Goal: Task Accomplishment & Management: Use online tool/utility

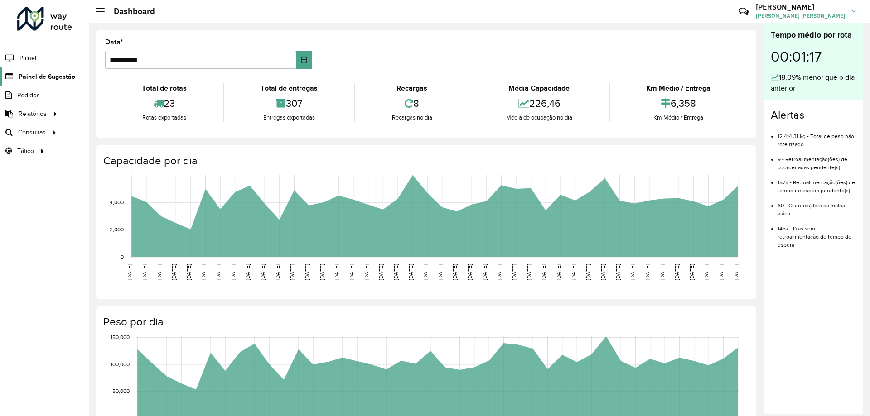
click at [40, 77] on span "Painel de Sugestão" at bounding box center [47, 77] width 57 height 10
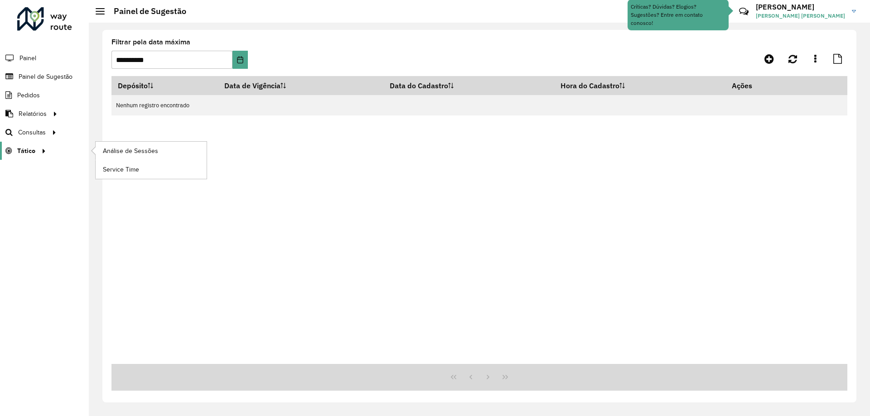
click at [37, 149] on div at bounding box center [42, 151] width 14 height 10
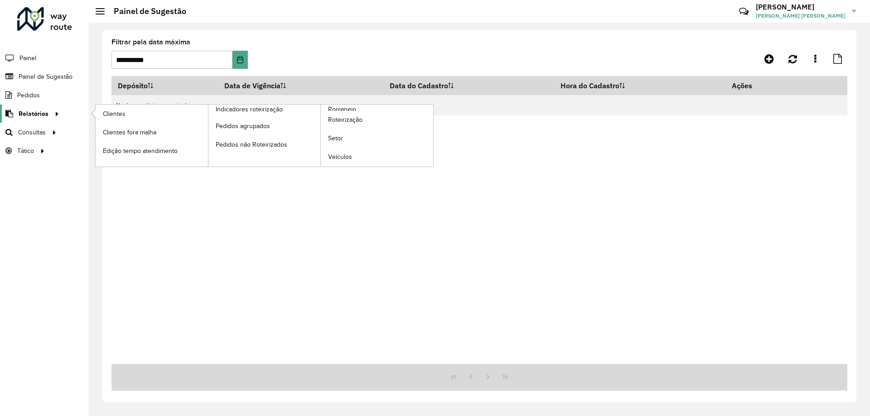
click at [38, 106] on link "Relatórios" at bounding box center [31, 114] width 62 height 18
click at [282, 148] on span "Pedidos não Roteirizados" at bounding box center [253, 145] width 75 height 10
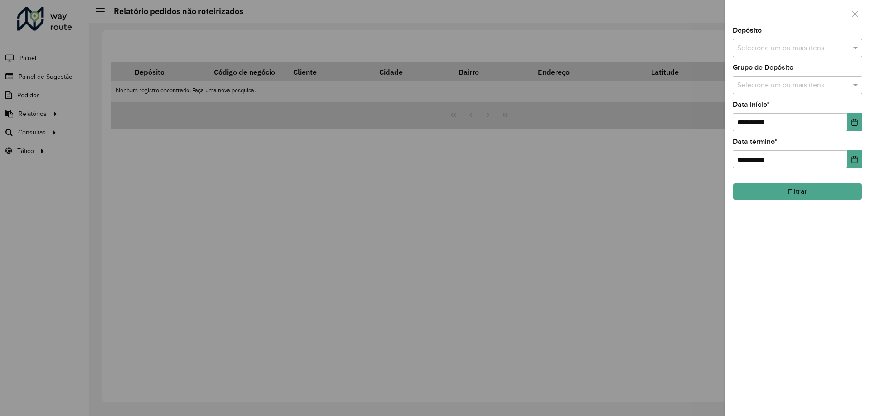
click at [404, 163] on div at bounding box center [435, 208] width 870 height 416
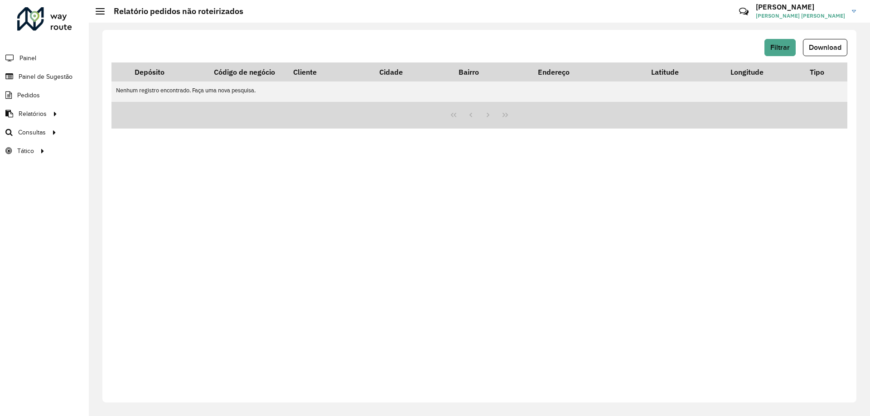
click at [182, 15] on h2 "Relatório pedidos não roteirizados" at bounding box center [174, 11] width 139 height 10
click at [100, 7] on div "Relatório pedidos não roteirizados" at bounding box center [170, 11] width 148 height 10
click at [94, 9] on hb-header "Relatório pedidos não roteirizados Críticas? Dúvidas? Elogios? Sugestões? Entre…" at bounding box center [479, 11] width 781 height 23
click at [105, 14] on h2 "Relatório pedidos não roteirizados" at bounding box center [174, 11] width 139 height 10
click at [100, 12] on div at bounding box center [100, 11] width 9 height 6
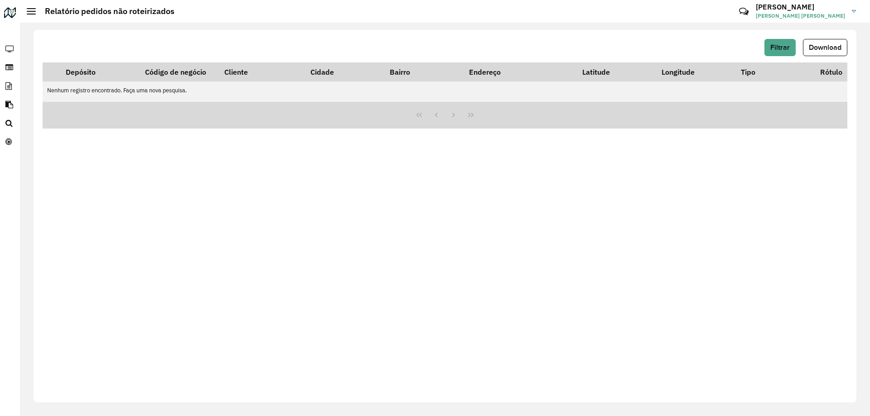
click at [84, 10] on h2 "Relatório pedidos não roteirizados" at bounding box center [105, 11] width 139 height 10
click at [14, 18] on div at bounding box center [10, 14] width 14 height 14
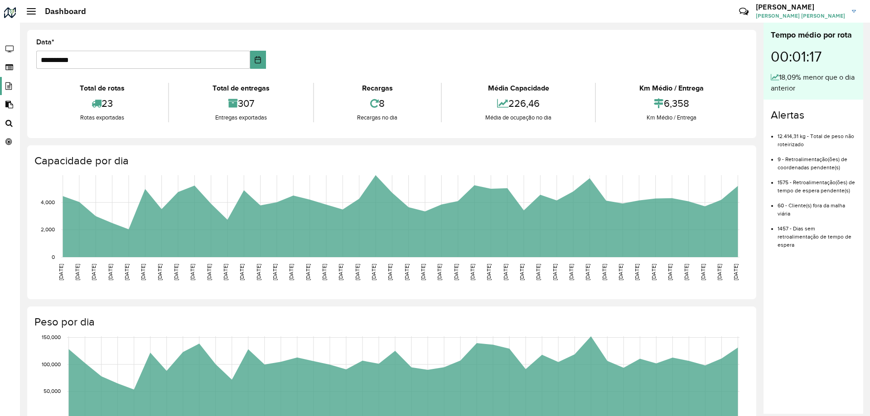
click at [12, 81] on link "Pedidos" at bounding box center [7, 86] width 15 height 18
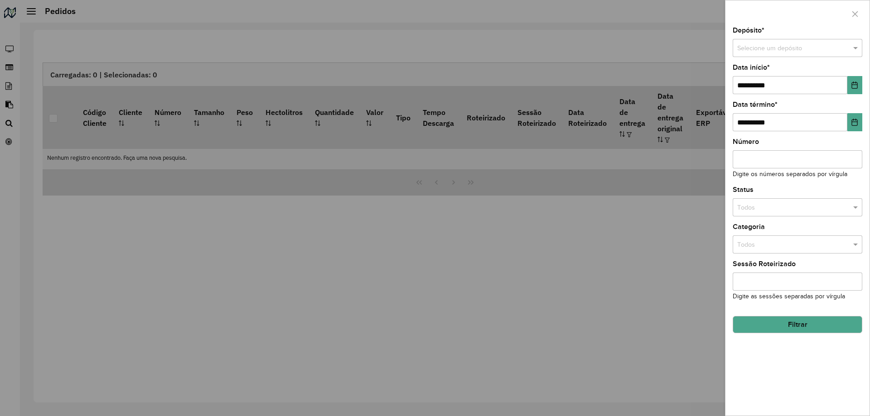
click at [74, 14] on div at bounding box center [435, 208] width 870 height 416
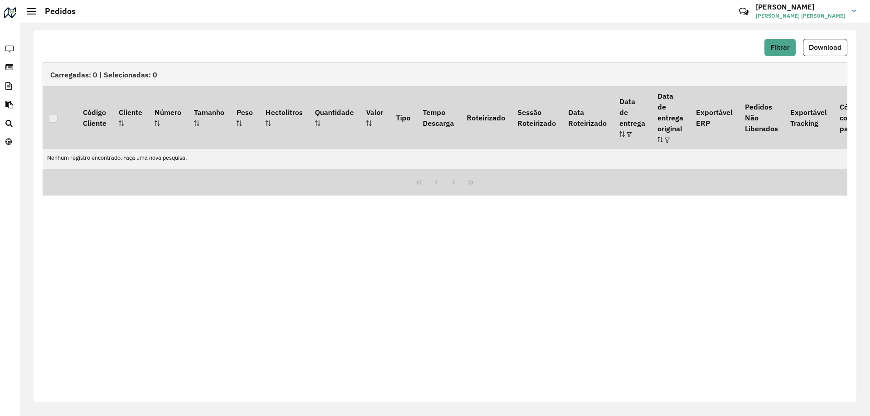
click at [34, 10] on div at bounding box center [31, 11] width 9 height 6
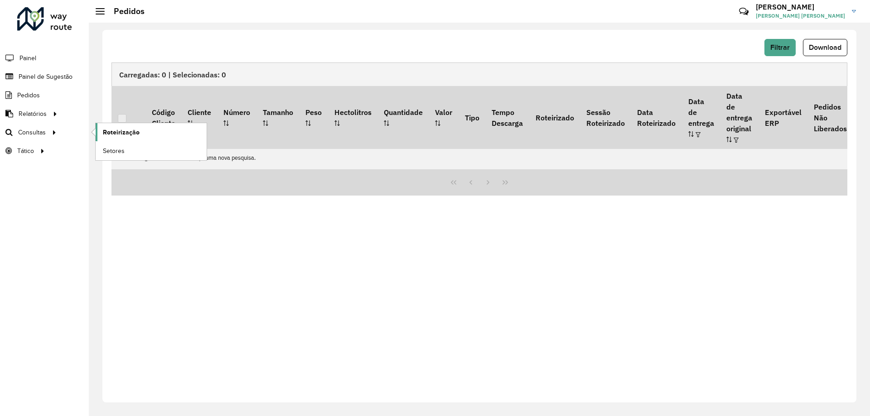
click at [128, 136] on span "Roteirização" at bounding box center [121, 133] width 37 height 10
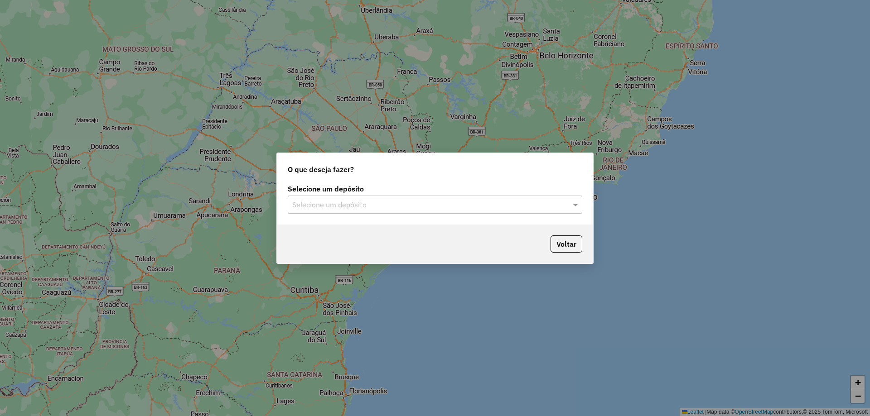
click at [329, 206] on input "text" at bounding box center [425, 205] width 267 height 11
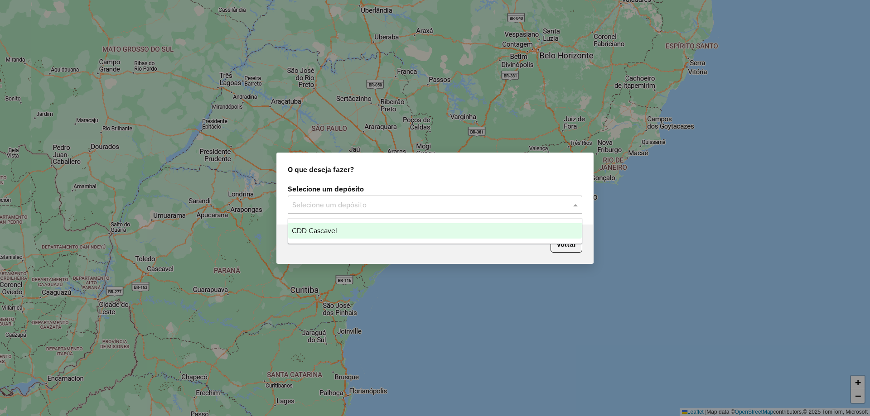
click at [338, 227] on div "CDD Cascavel" at bounding box center [434, 230] width 293 height 15
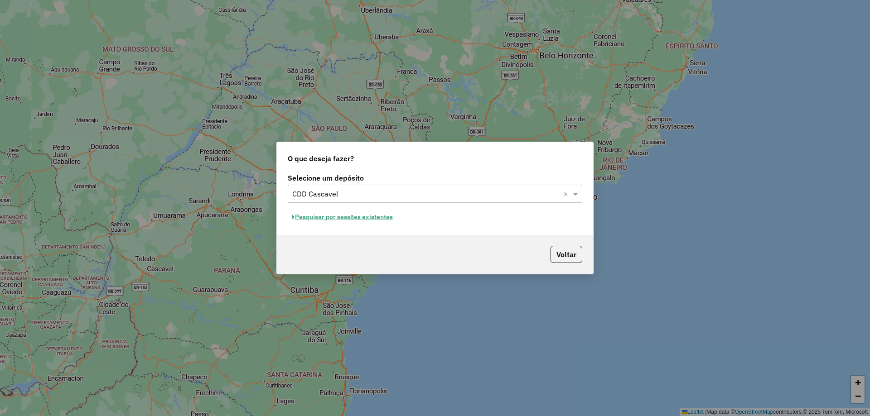
click at [348, 218] on button "Pesquisar por sessões existentes" at bounding box center [342, 217] width 109 height 14
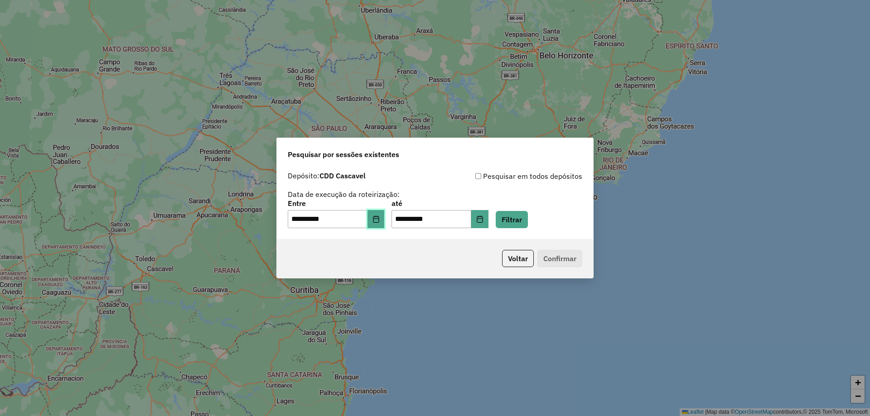
click at [384, 221] on button "Choose Date" at bounding box center [375, 219] width 17 height 18
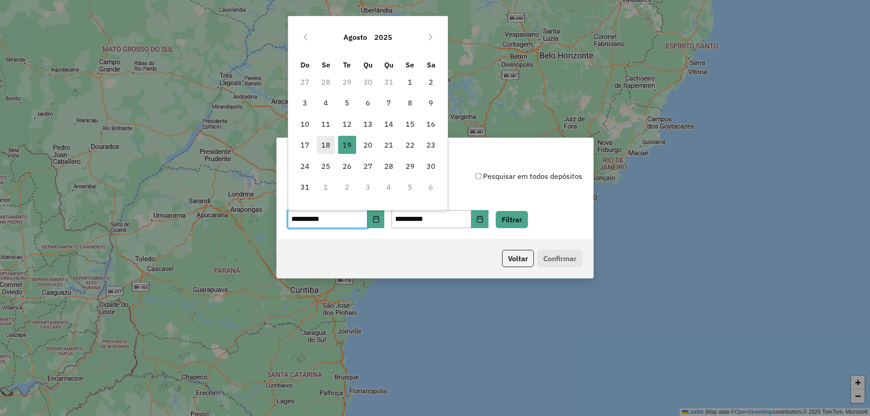
click at [329, 144] on span "18" at bounding box center [326, 145] width 18 height 18
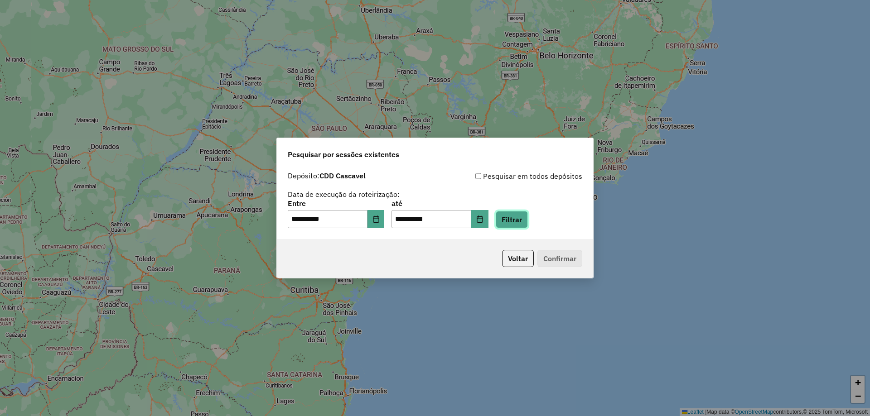
click at [514, 216] on button "Filtrar" at bounding box center [511, 219] width 32 height 17
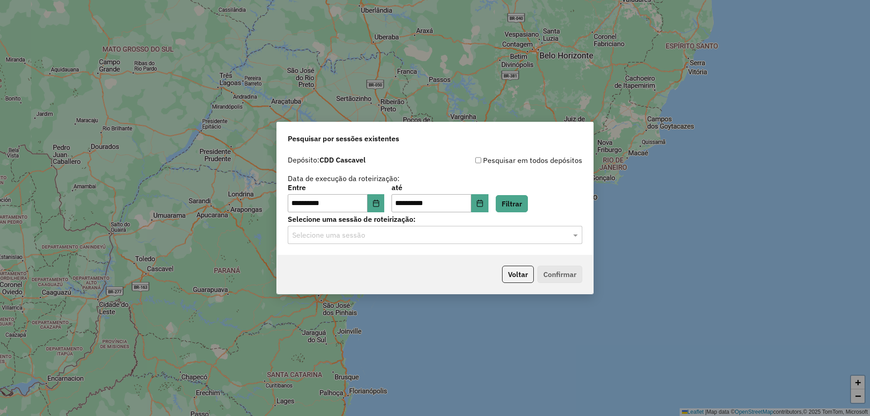
click at [422, 238] on input "text" at bounding box center [425, 235] width 267 height 11
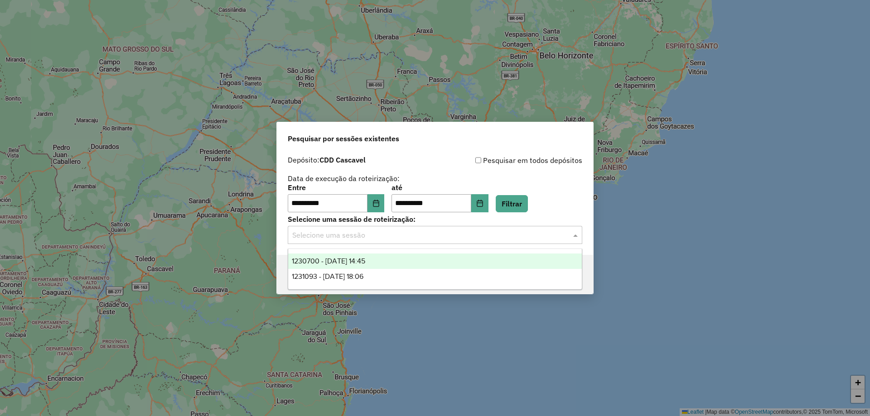
click at [365, 262] on span "1230700 - 18/08/2025 14:45" at bounding box center [328, 261] width 73 height 8
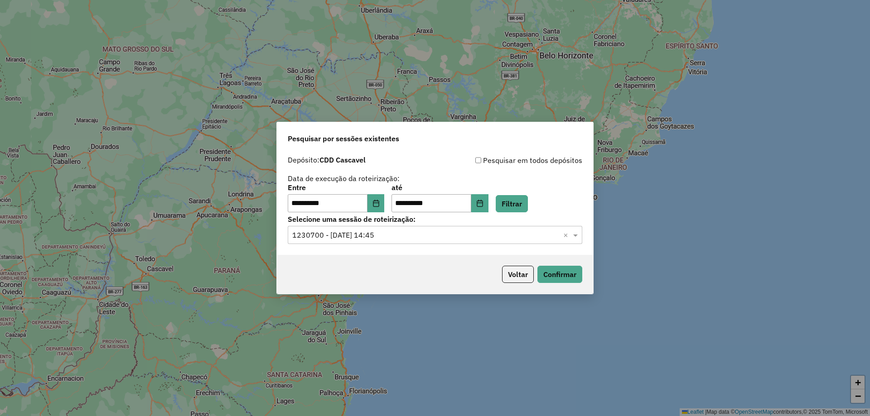
click at [376, 235] on input "text" at bounding box center [425, 235] width 267 height 11
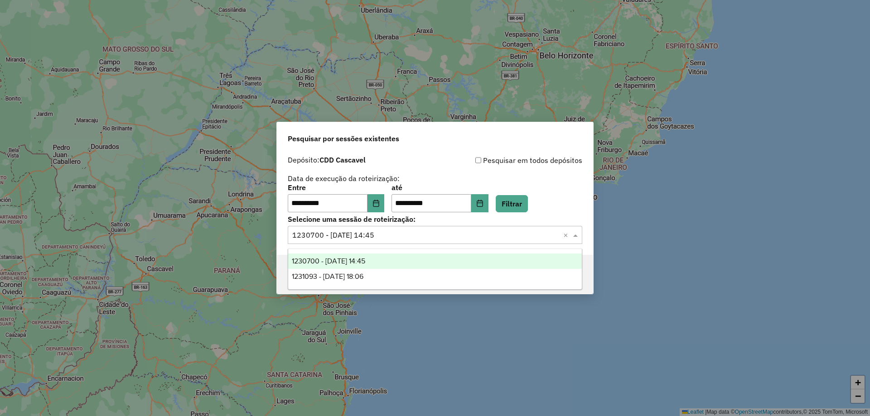
click at [365, 262] on span "1230700 - 18/08/2025 14:45" at bounding box center [328, 261] width 73 height 8
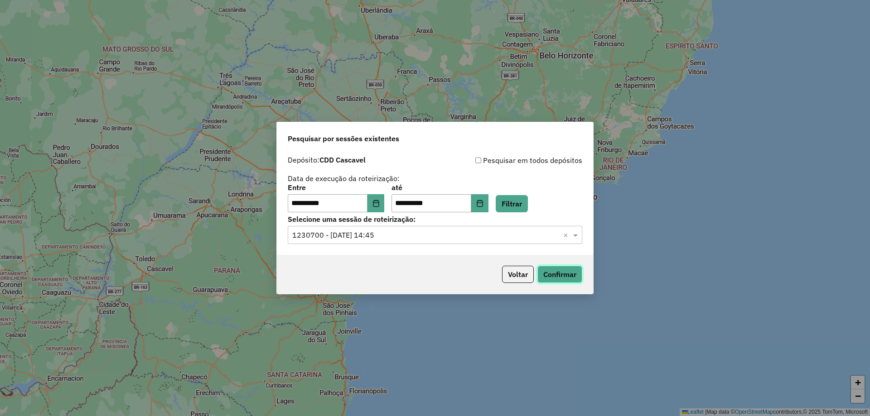
click at [554, 277] on button "Confirmar" at bounding box center [559, 274] width 45 height 17
click at [379, 201] on icon "Choose Date" at bounding box center [375, 203] width 7 height 7
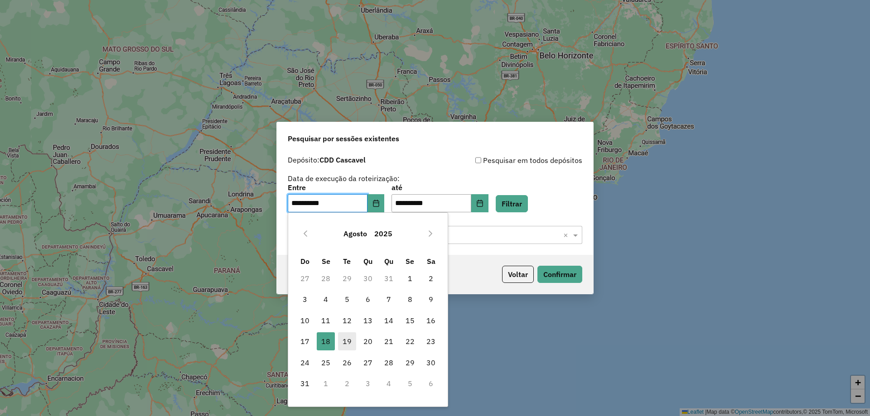
click at [343, 344] on span "19" at bounding box center [347, 341] width 18 height 18
type input "**********"
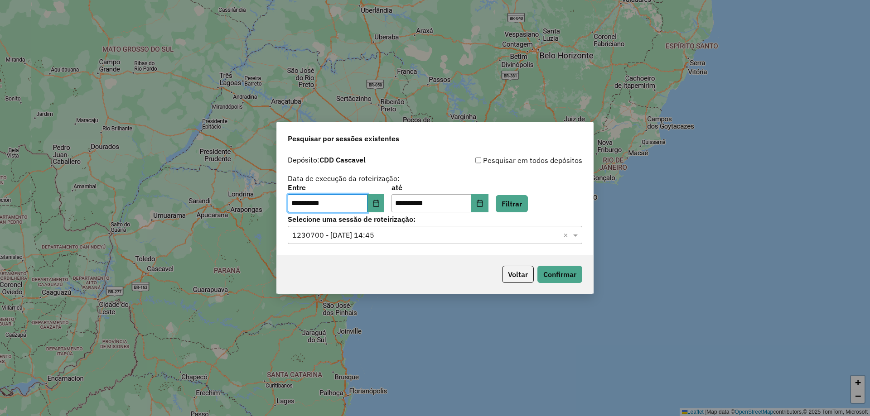
click at [522, 241] on div "Selecione uma sessão × 1230700 - 18/08/2025 14:45 ×" at bounding box center [435, 235] width 294 height 18
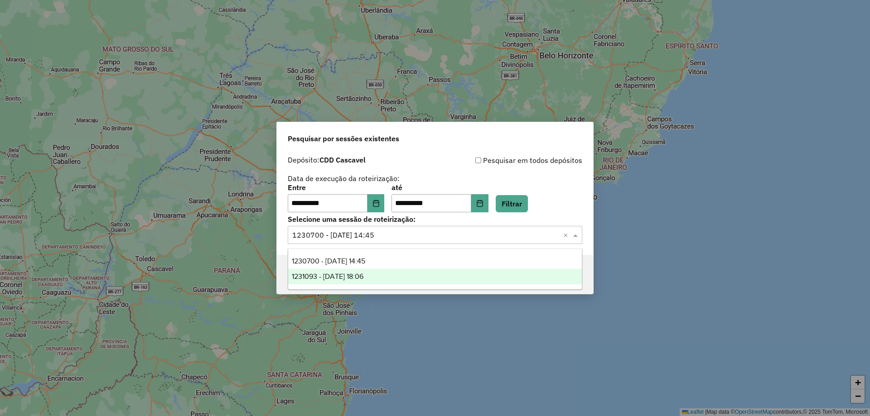
click at [442, 274] on div "1231093 - 19/08/2025 18:06" at bounding box center [434, 276] width 293 height 15
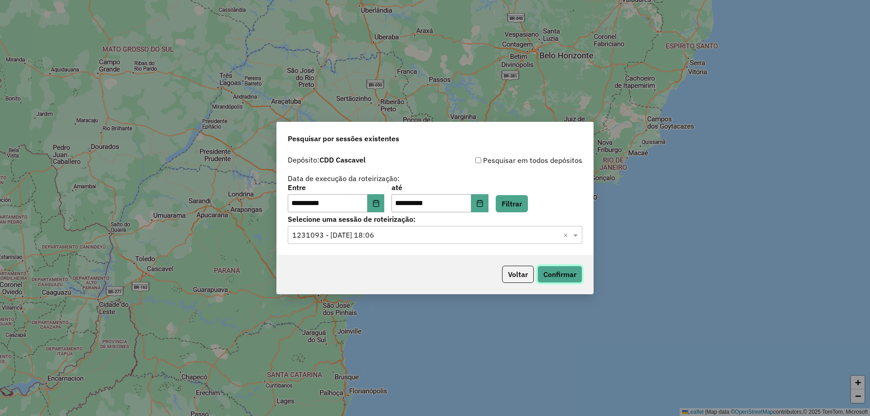
click at [554, 275] on button "Confirmar" at bounding box center [559, 274] width 45 height 17
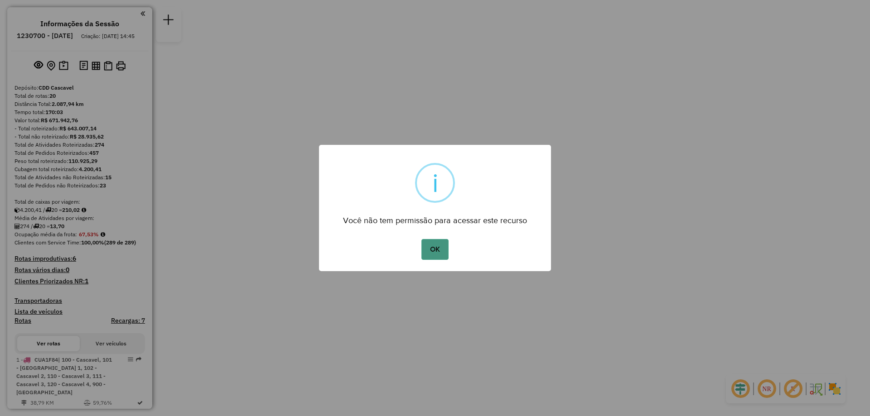
click at [433, 249] on button "OK" at bounding box center [434, 249] width 27 height 21
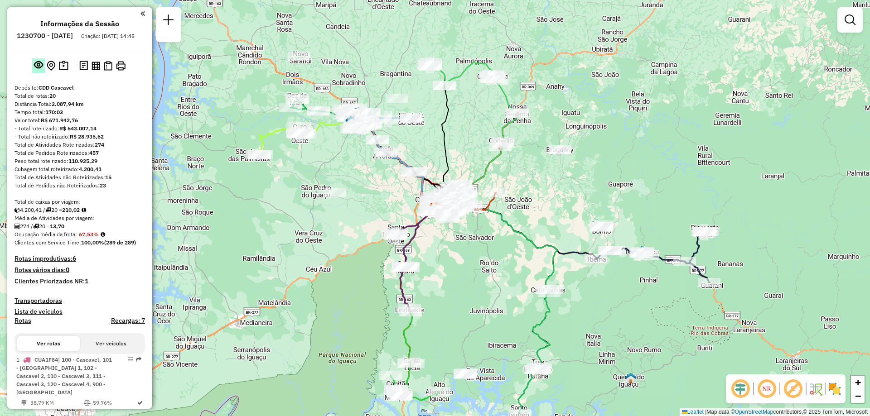
click at [34, 69] on em at bounding box center [38, 64] width 9 height 9
click at [106, 71] on img at bounding box center [108, 66] width 9 height 10
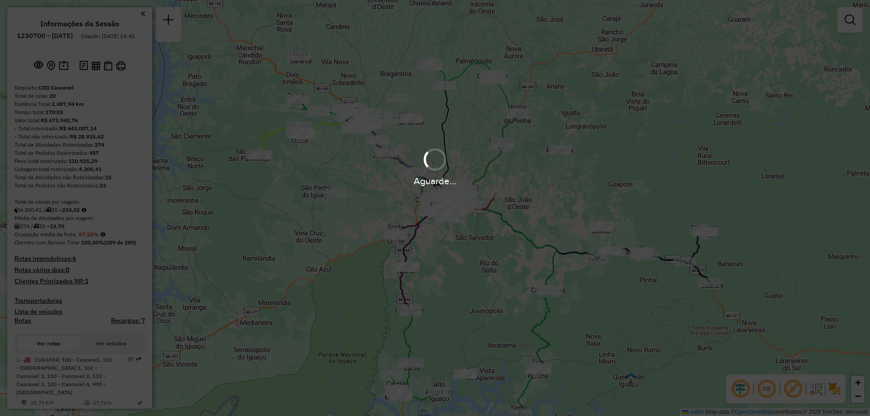
click at [626, 256] on div "Aguarde..." at bounding box center [435, 208] width 870 height 416
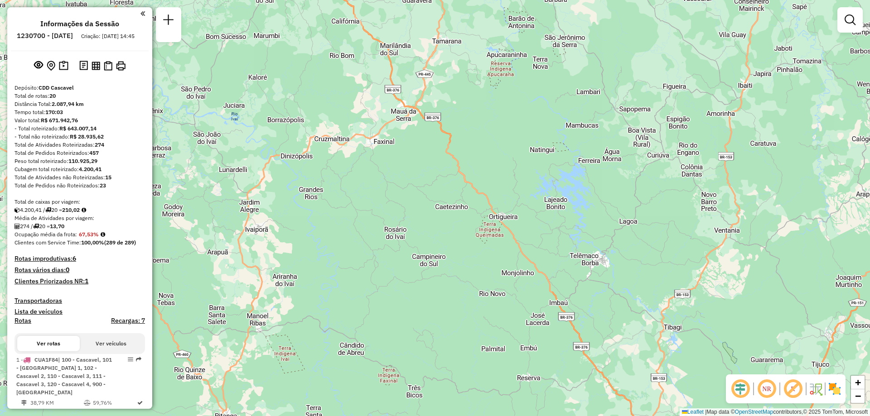
drag, startPoint x: 61, startPoint y: 75, endPoint x: 67, endPoint y: 78, distance: 7.7
click at [61, 71] on img at bounding box center [64, 66] width 10 height 10
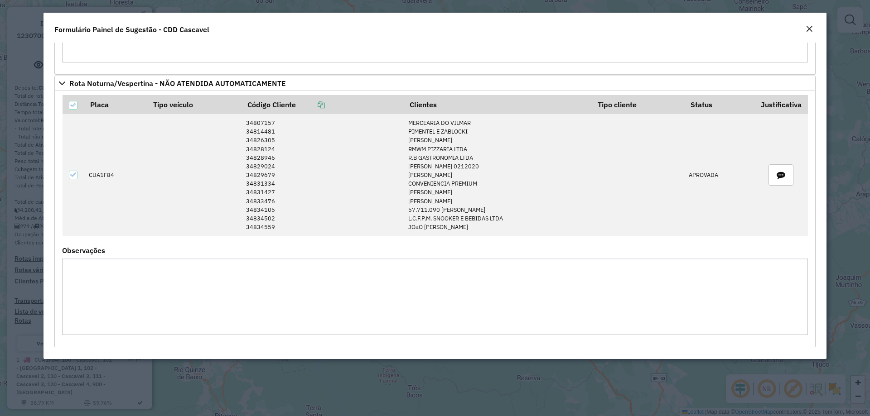
scroll to position [571, 0]
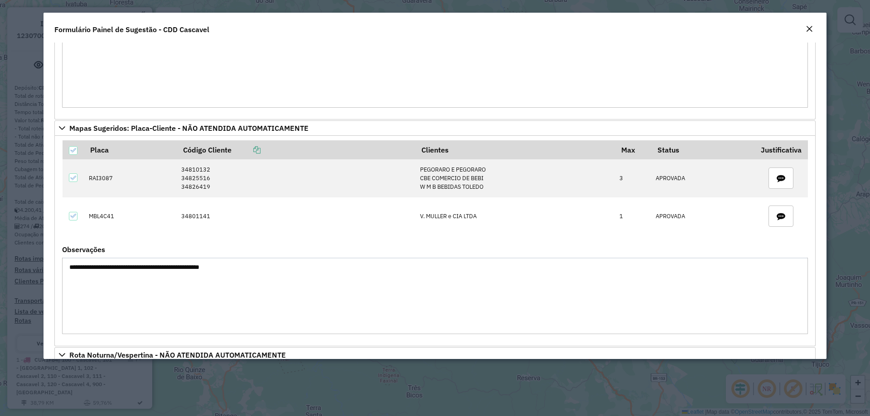
click at [813, 23] on div "Formulário Painel de Sugestão - CDD Cascavel" at bounding box center [434, 28] width 783 height 30
drag, startPoint x: 811, startPoint y: 24, endPoint x: 760, endPoint y: 43, distance: 54.2
click at [812, 24] on div "Close" at bounding box center [808, 29] width 7 height 11
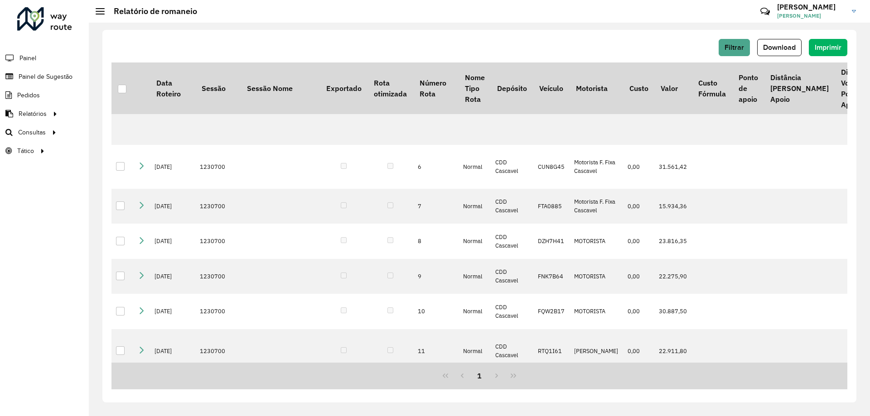
scroll to position [408, 0]
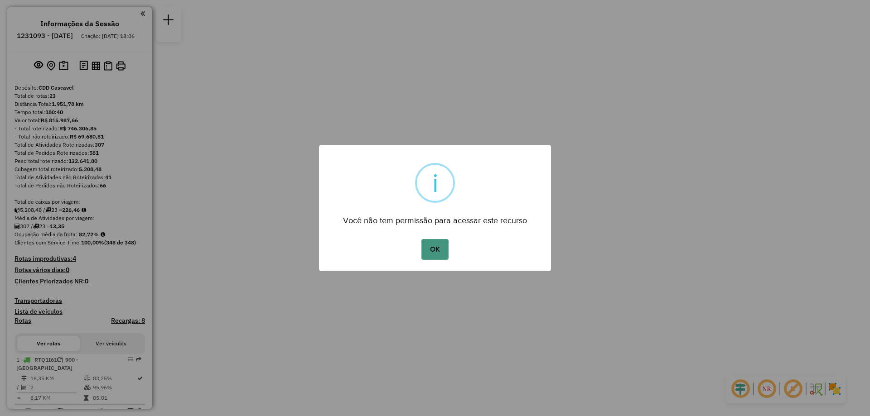
click at [439, 251] on button "OK" at bounding box center [434, 249] width 27 height 21
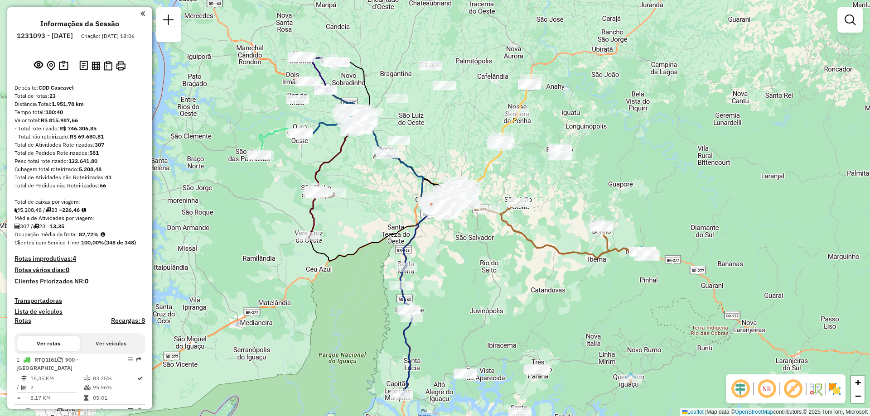
drag, startPoint x: 60, startPoint y: 74, endPoint x: 68, endPoint y: 77, distance: 8.9
click at [60, 71] on img at bounding box center [64, 66] width 10 height 10
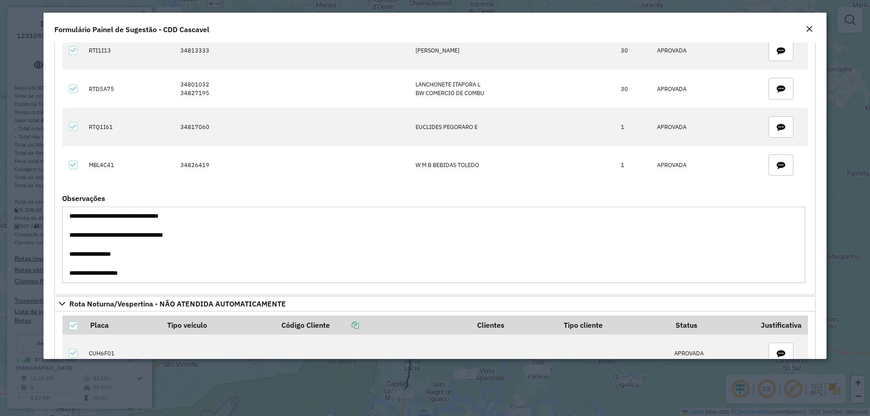
scroll to position [2430, 0]
